Goal: Information Seeking & Learning: Understand process/instructions

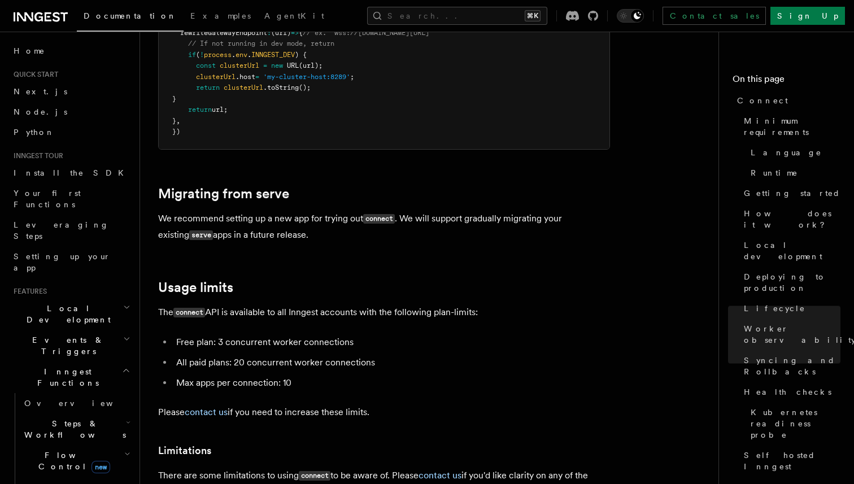
scroll to position [5958, 0]
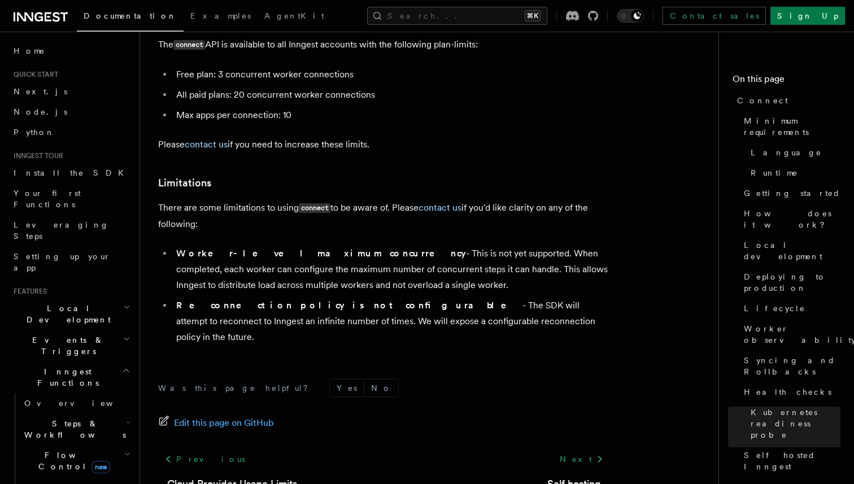
click at [401, 200] on p "There are some limitations to using connect to be aware of. Please contact us i…" at bounding box center [384, 216] width 452 height 32
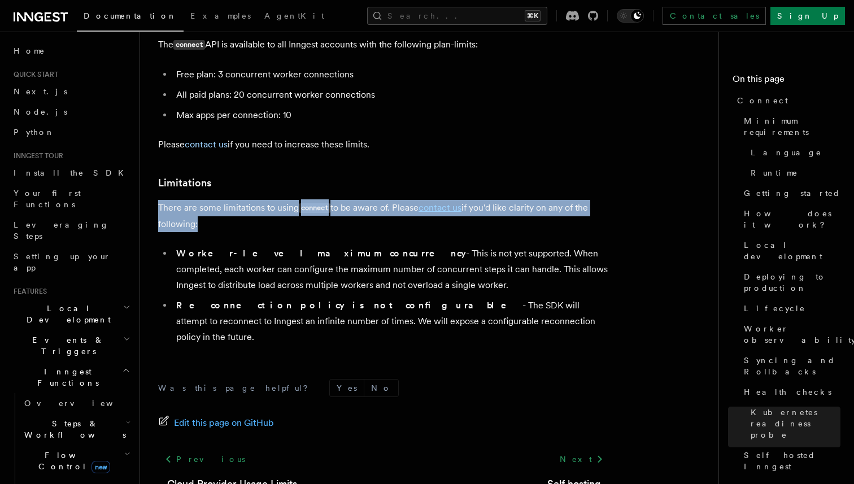
click at [401, 200] on p "There are some limitations to using connect to be aware of. Please contact us i…" at bounding box center [384, 216] width 452 height 32
click at [404, 246] on li "Worker-level maximum concurrency - This is not yet supported. When completed, e…" at bounding box center [391, 269] width 437 height 47
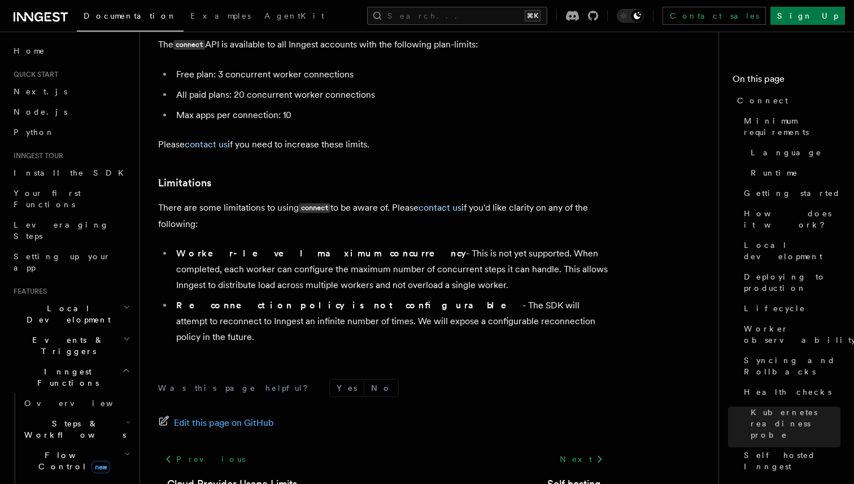
click at [404, 246] on li "Worker-level maximum concurrency - This is not yet supported. When completed, e…" at bounding box center [391, 269] width 437 height 47
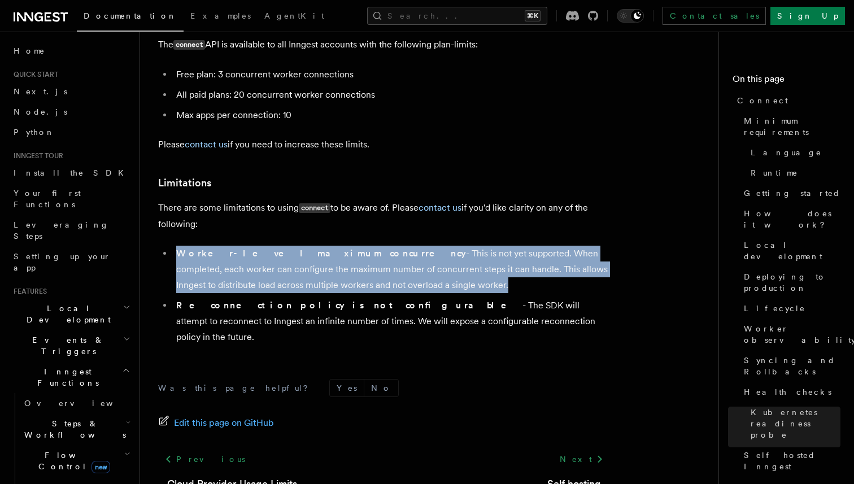
click at [404, 246] on li "Worker-level maximum concurrency - This is not yet supported. When completed, e…" at bounding box center [391, 269] width 437 height 47
click at [396, 246] on li "Worker-level maximum concurrency - This is not yet supported. When completed, e…" at bounding box center [391, 269] width 437 height 47
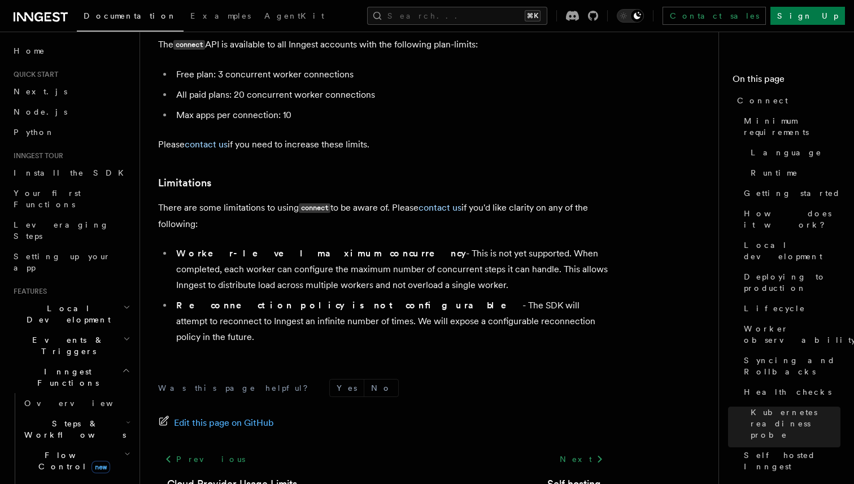
click at [396, 246] on li "Worker-level maximum concurrency - This is not yet supported. When completed, e…" at bounding box center [391, 269] width 437 height 47
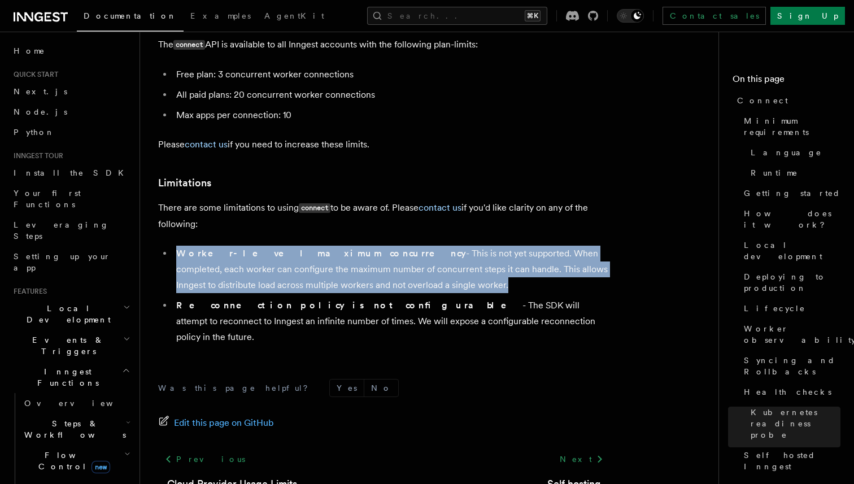
click at [363, 246] on li "Worker-level maximum concurrency - This is not yet supported. When completed, e…" at bounding box center [391, 269] width 437 height 47
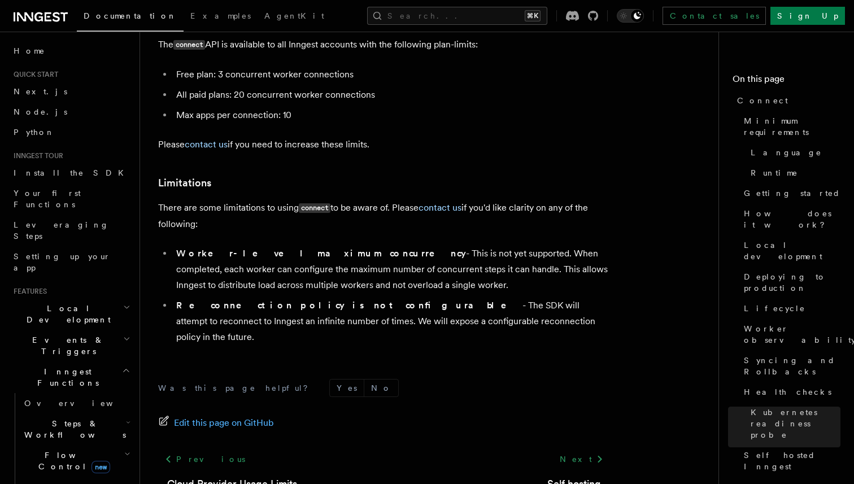
click at [363, 246] on li "Worker-level maximum concurrency - This is not yet supported. When completed, e…" at bounding box center [391, 269] width 437 height 47
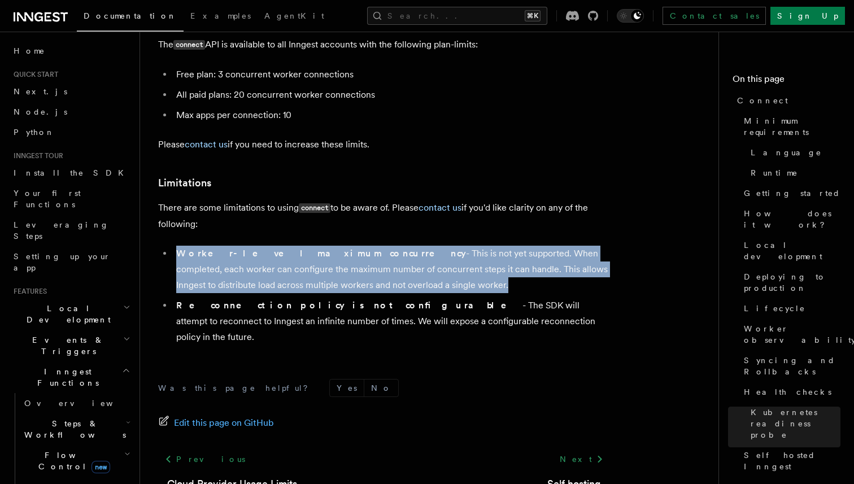
click at [363, 246] on li "Worker-level maximum concurrency - This is not yet supported. When completed, e…" at bounding box center [391, 269] width 437 height 47
click at [337, 246] on li "Worker-level maximum concurrency - This is not yet supported. When completed, e…" at bounding box center [391, 269] width 437 height 47
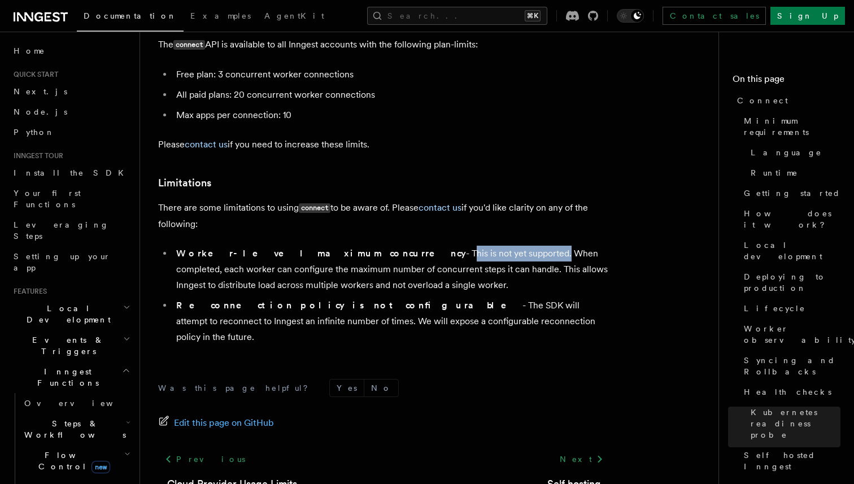
drag, startPoint x: 337, startPoint y: 186, endPoint x: 410, endPoint y: 186, distance: 73.4
click at [411, 246] on li "Worker-level maximum concurrency - This is not yet supported. When completed, e…" at bounding box center [391, 269] width 437 height 47
click at [351, 298] on li "Reconnection policy is not configurable - The SDK will attempt to reconnect to …" at bounding box center [391, 321] width 437 height 47
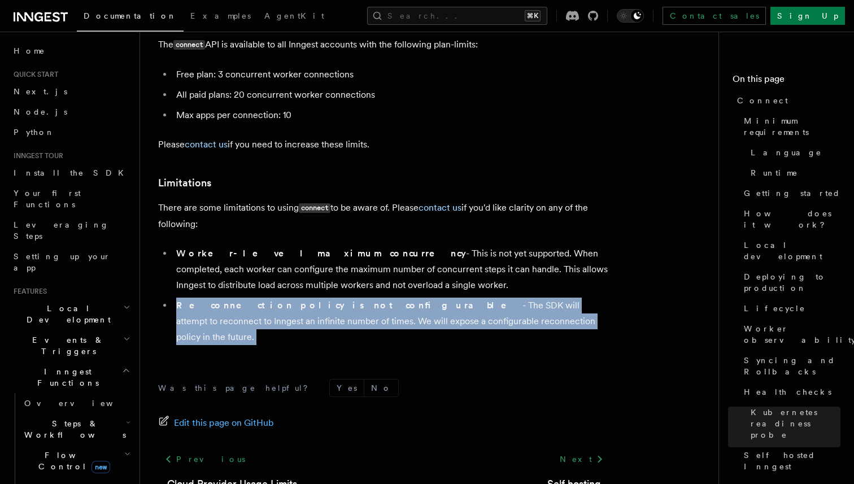
click at [351, 298] on li "Reconnection policy is not configurable - The SDK will attempt to reconnect to …" at bounding box center [391, 321] width 437 height 47
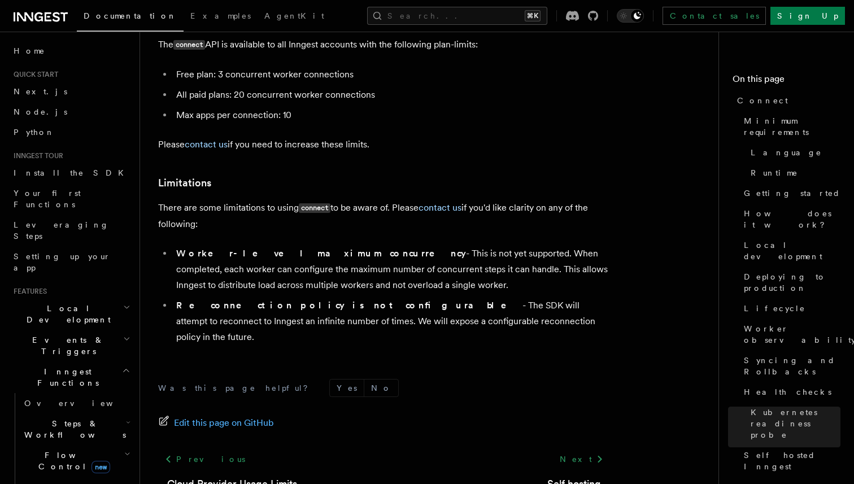
click at [351, 298] on li "Reconnection policy is not configurable - The SDK will attempt to reconnect to …" at bounding box center [391, 321] width 437 height 47
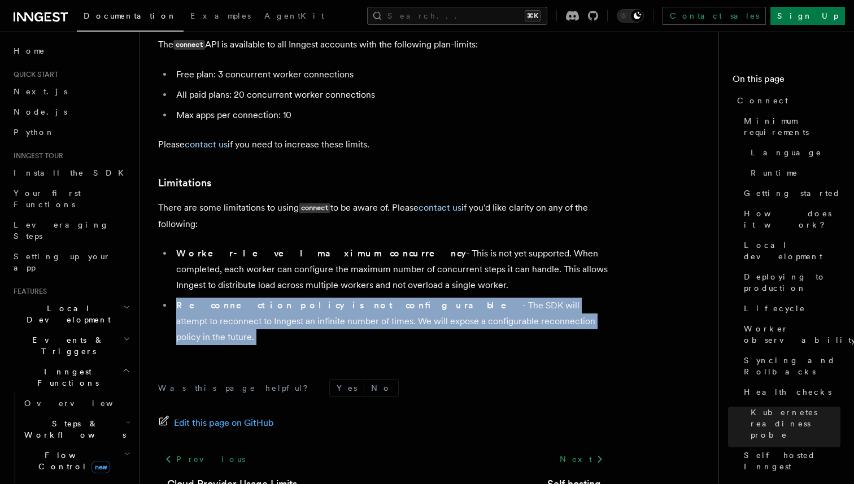
click at [351, 298] on li "Reconnection policy is not configurable - The SDK will attempt to reconnect to …" at bounding box center [391, 321] width 437 height 47
click at [396, 246] on li "Worker-level maximum concurrency - This is not yet supported. When completed, e…" at bounding box center [391, 269] width 437 height 47
drag, startPoint x: 355, startPoint y: 230, endPoint x: 526, endPoint y: 254, distance: 173.3
click at [528, 298] on li "Reconnection policy is not configurable - The SDK will attempt to reconnect to …" at bounding box center [391, 321] width 437 height 47
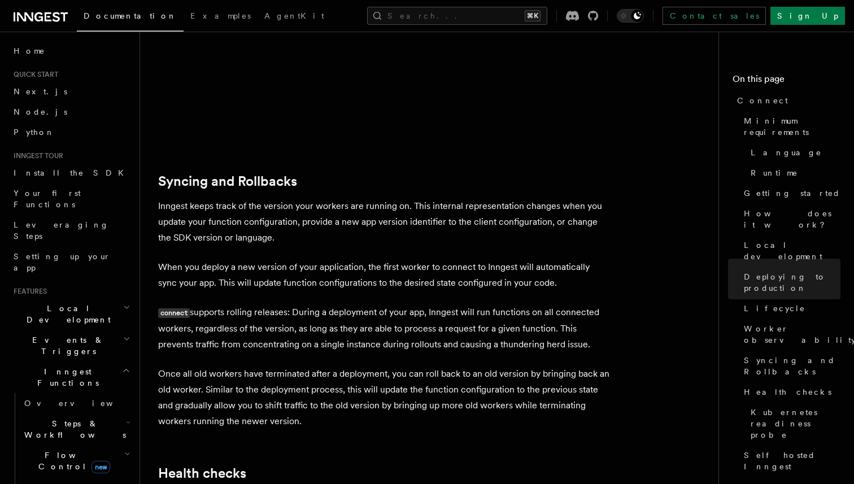
scroll to position [4391, 0]
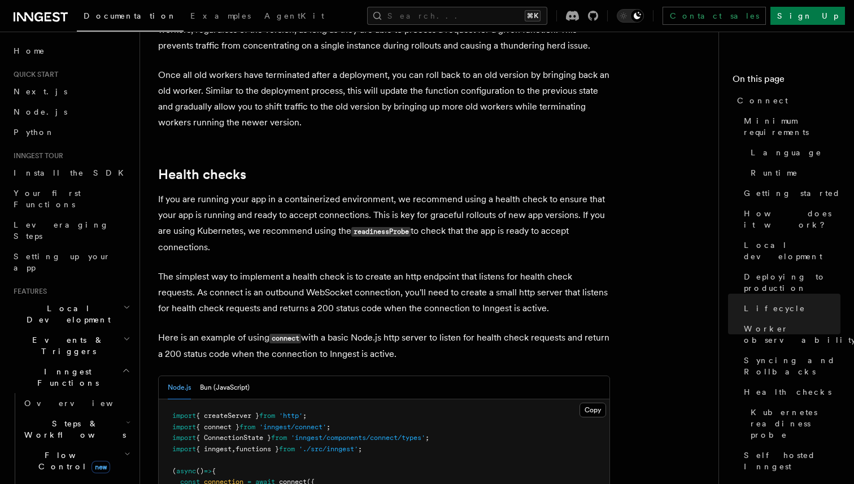
click at [474, 191] on p "If you are running your app in a containerized environment, we recommend using …" at bounding box center [384, 223] width 452 height 64
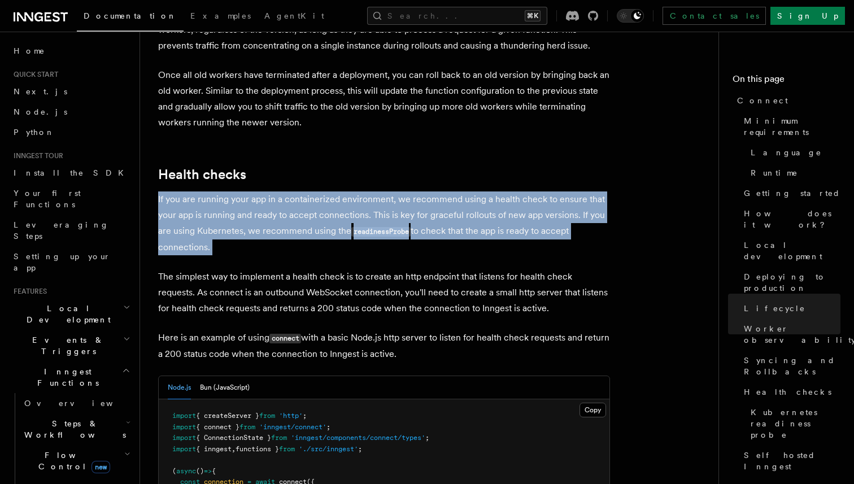
click at [474, 191] on p "If you are running your app in a containerized environment, we recommend using …" at bounding box center [384, 223] width 452 height 64
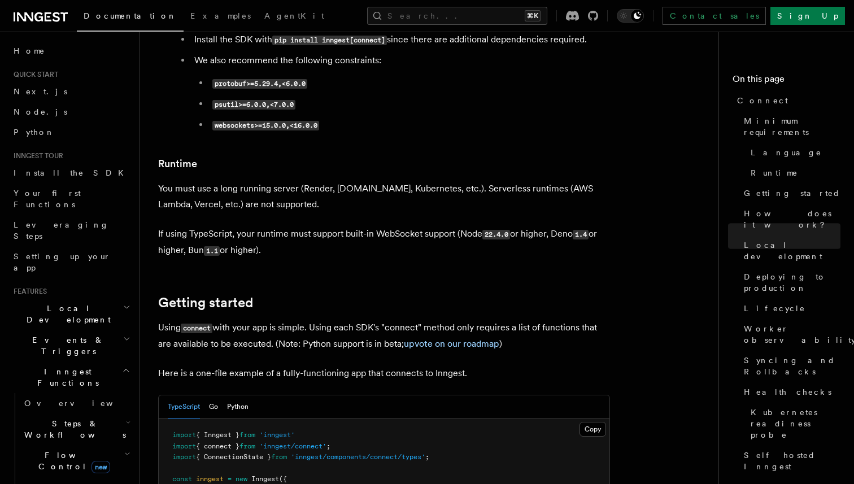
scroll to position [0, 0]
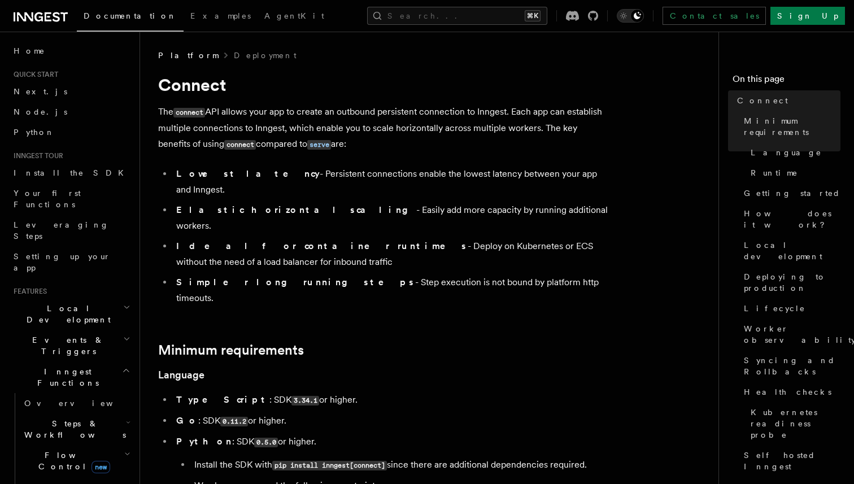
click at [644, 18] on button "Toggle dark mode" at bounding box center [630, 16] width 27 height 14
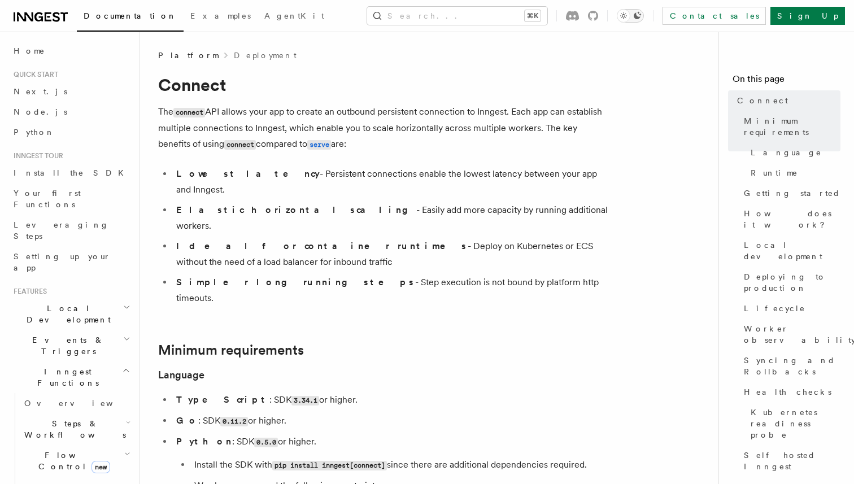
click at [641, 18] on icon "Toggle dark mode" at bounding box center [637, 15] width 7 height 7
